Goal: Information Seeking & Learning: Compare options

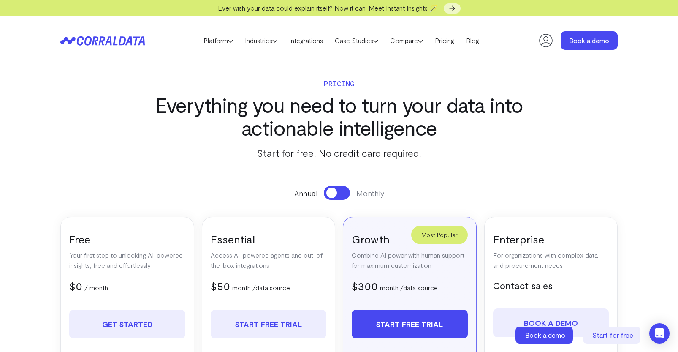
click at [106, 176] on section "Pricing Everything you need to turn your data into actionable intelligence Star…" at bounding box center [339, 281] width 608 height 432
click at [398, 41] on link "Compare" at bounding box center [406, 40] width 45 height 13
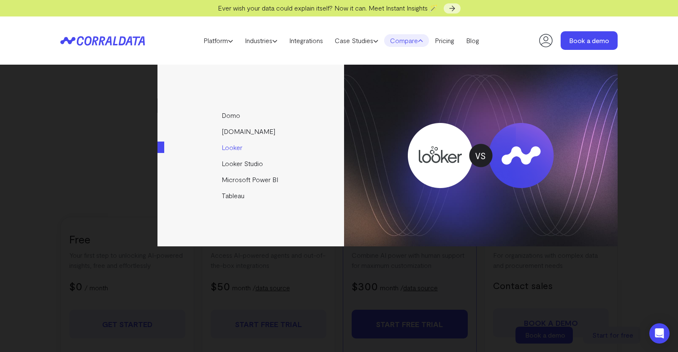
click at [230, 145] on link "Looker" at bounding box center [251, 147] width 188 height 16
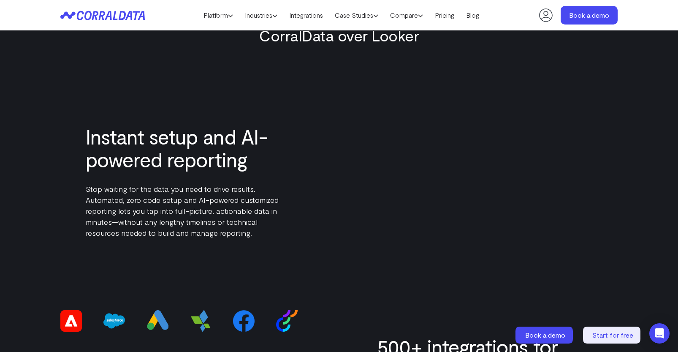
scroll to position [1131, 0]
